Goal: Check status: Check status

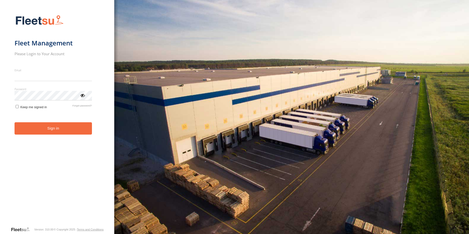
type input "**********"
click at [59, 134] on button "Sign in" at bounding box center [53, 128] width 77 height 12
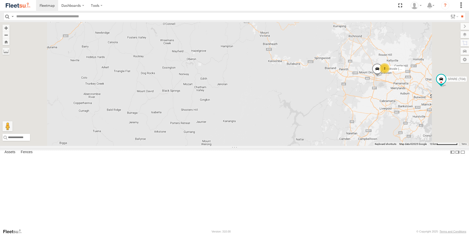
drag, startPoint x: 247, startPoint y: 148, endPoint x: 246, endPoint y: 189, distance: 40.9
click at [246, 146] on div "Rural (T08 - [PERSON_NAME]) Revesby (T07 - [PERSON_NAME]) SPARE (T04) [GEOGRAPH…" at bounding box center [234, 84] width 469 height 124
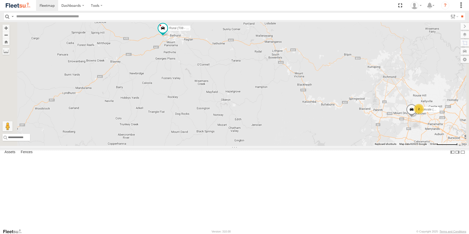
drag, startPoint x: 206, startPoint y: 104, endPoint x: 242, endPoint y: 146, distance: 55.8
click at [242, 146] on div "Rural (T08 - [PERSON_NAME]) Revesby (T07 - [PERSON_NAME]) SPARE (T04) [GEOGRAPH…" at bounding box center [234, 84] width 469 height 124
